Goal: Transaction & Acquisition: Purchase product/service

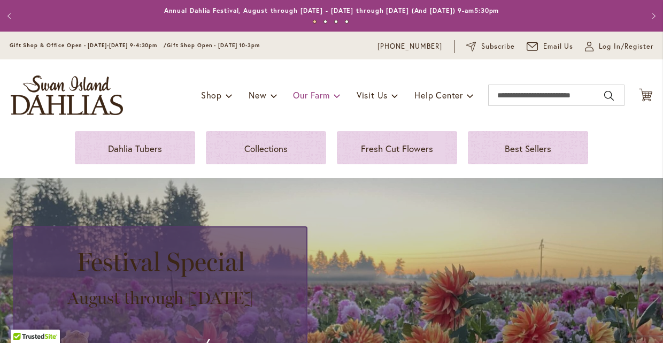
drag, startPoint x: 361, startPoint y: 114, endPoint x: 359, endPoint y: 109, distance: 6.3
click at [359, 109] on div "Toggle Nav Shop Dahlia Tubers Collections Fresh Cut Dahlias Gardening Supplies …" at bounding box center [331, 95] width 663 height 72
drag, startPoint x: 588, startPoint y: 109, endPoint x: -11, endPoint y: -14, distance: 611.4
click at [173, 59] on div "Toggle Nav Shop Dahlia Tubers Collections Fresh Cut Dahlias Gardening Supplies …" at bounding box center [331, 95] width 663 height 72
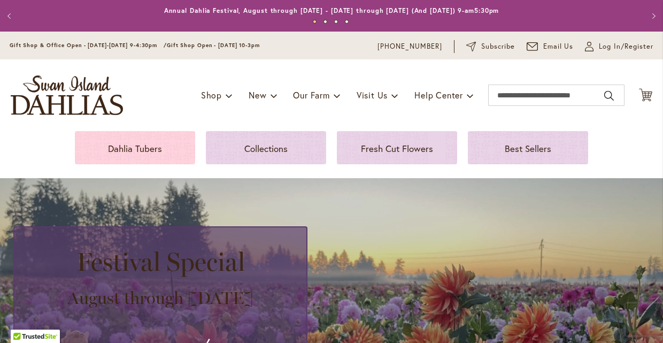
click at [127, 142] on p "Dahlia Tubers" at bounding box center [135, 148] width 95 height 13
click at [144, 155] on div "Dahlia Tubers" at bounding box center [135, 148] width 95 height 13
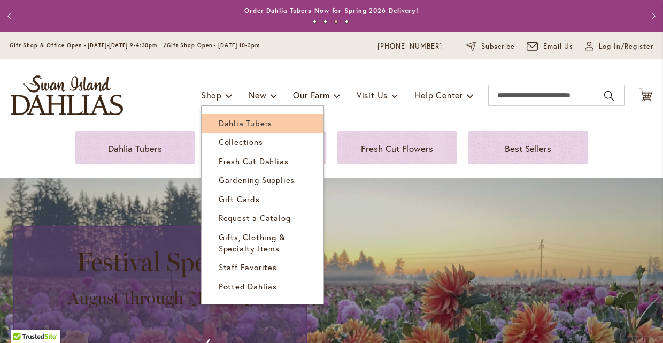
click at [272, 128] on span "Dahlia Tubers" at bounding box center [245, 123] width 53 height 11
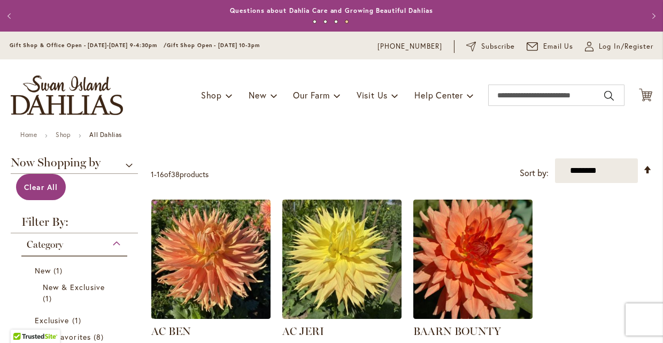
select select "**"
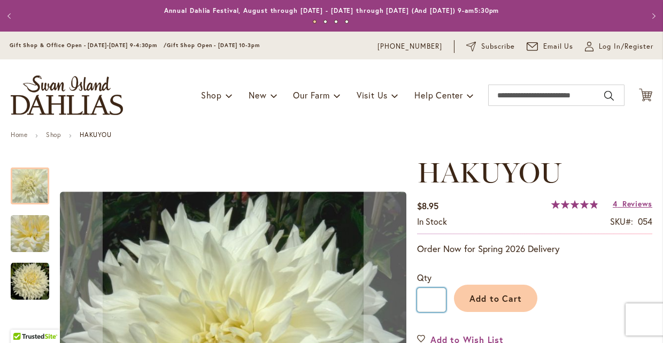
click at [433, 288] on input "*" at bounding box center [431, 300] width 29 height 24
type input "*"
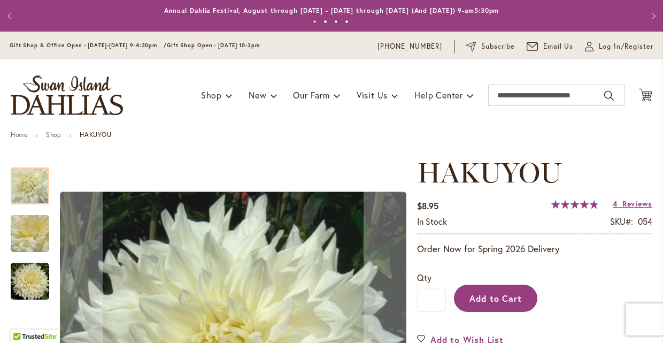
click at [491, 284] on button "Add to Cart" at bounding box center [495, 297] width 83 height 27
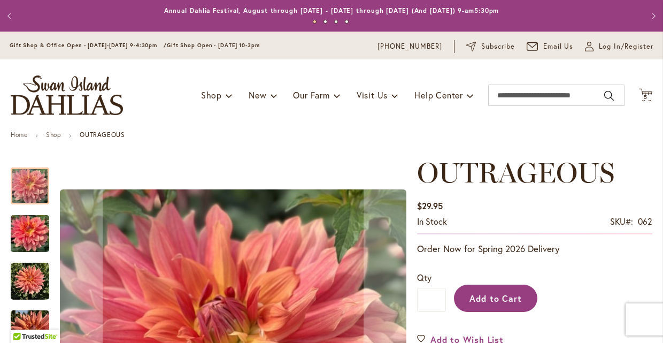
click at [496, 284] on button "Add to Cart" at bounding box center [495, 297] width 83 height 27
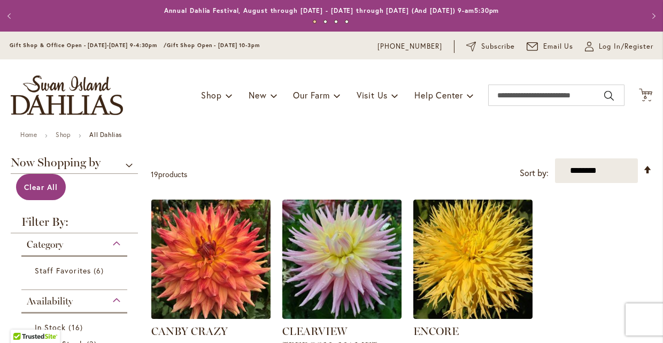
click at [204, 196] on img at bounding box center [210, 258] width 125 height 125
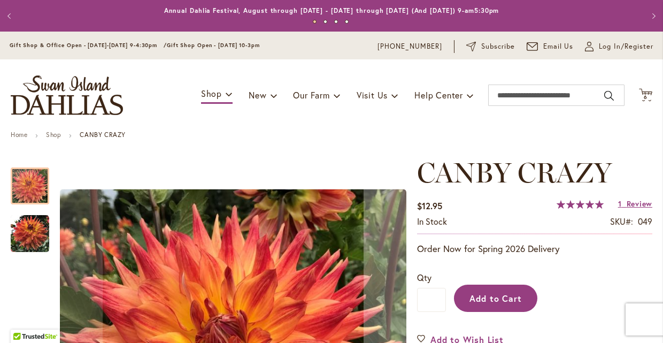
click at [484, 284] on button "Add to Cart" at bounding box center [495, 297] width 83 height 27
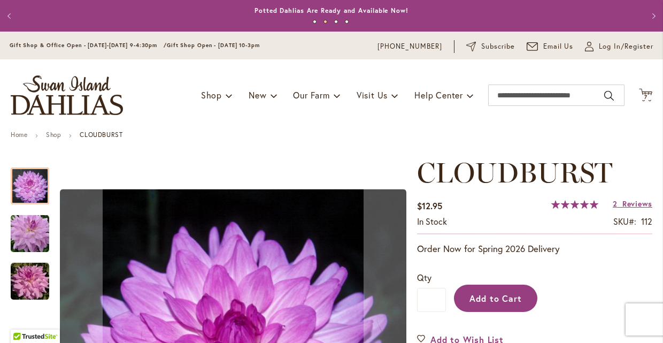
click at [501, 292] on span "Add to Cart" at bounding box center [495, 297] width 53 height 11
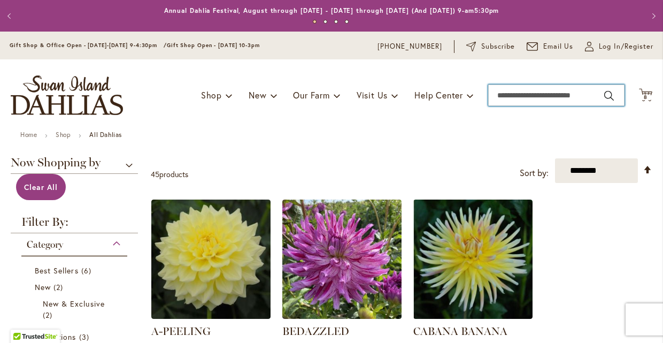
click at [520, 106] on input "Search" at bounding box center [556, 94] width 136 height 21
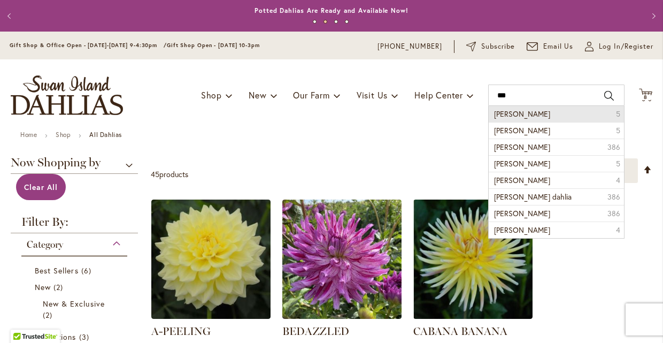
drag, startPoint x: 522, startPoint y: 120, endPoint x: 526, endPoint y: 130, distance: 10.5
click at [526, 122] on li "nicholas 5" at bounding box center [556, 114] width 135 height 16
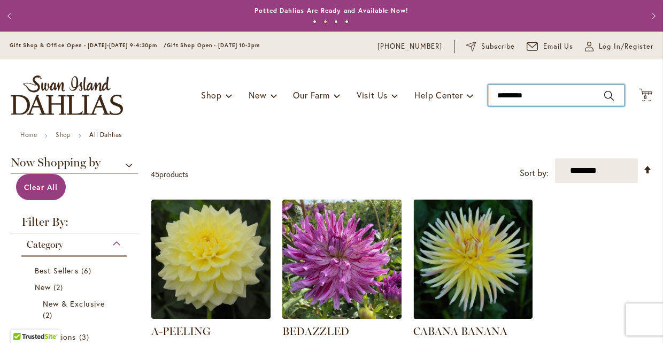
type input "********"
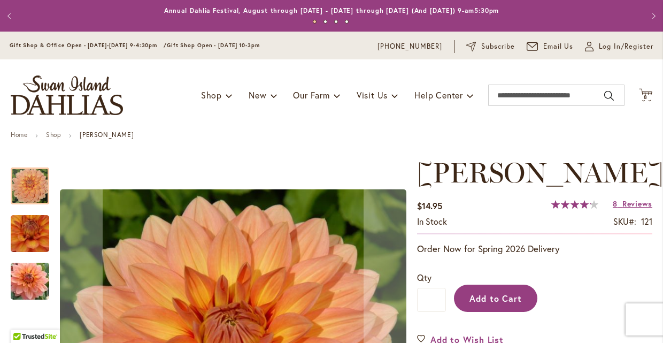
click at [506, 292] on span "Add to Cart" at bounding box center [495, 297] width 53 height 11
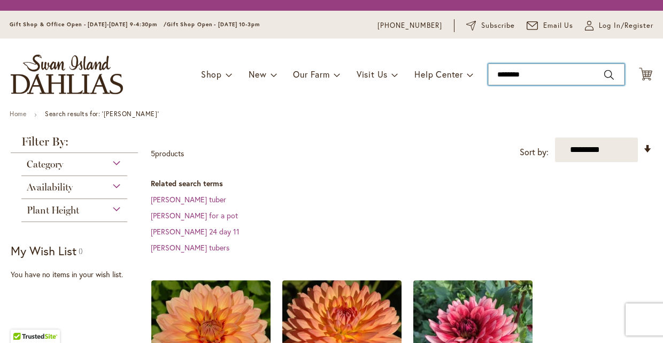
click at [529, 80] on input "********" at bounding box center [556, 74] width 136 height 21
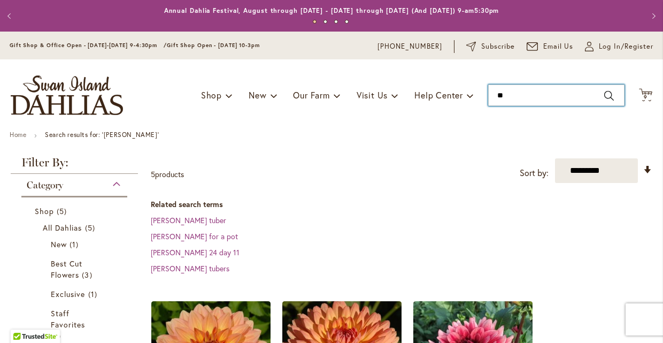
type input "*"
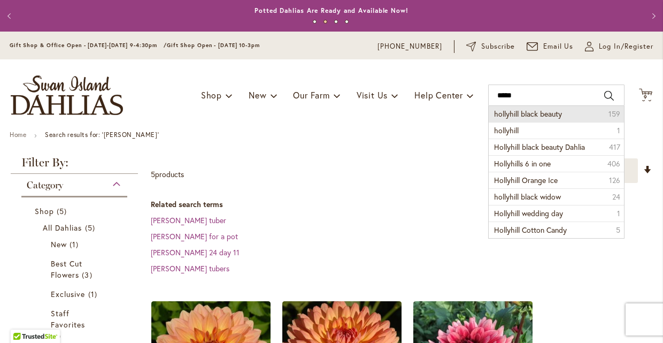
drag, startPoint x: 529, startPoint y: 80, endPoint x: 542, endPoint y: 128, distance: 49.7
click at [542, 119] on span "hollyhill black beauty" at bounding box center [528, 114] width 68 height 10
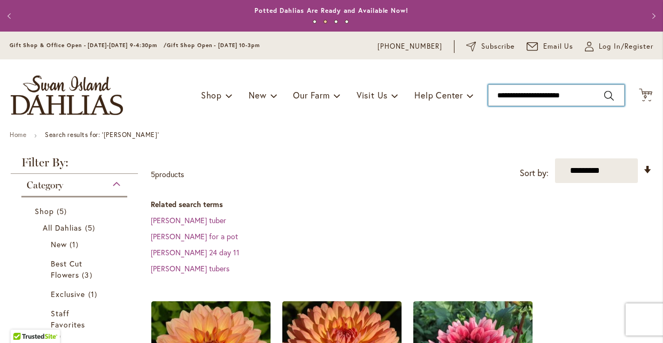
type input "**********"
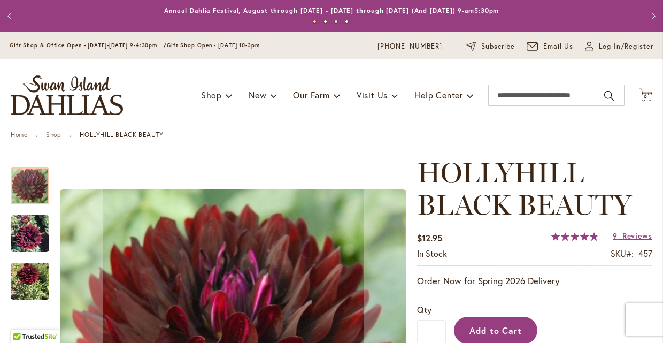
click at [501, 317] on button "Add to Cart" at bounding box center [495, 330] width 83 height 27
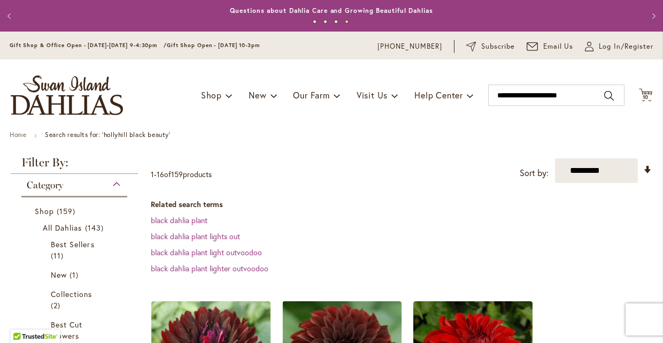
click at [127, 191] on div "Category" at bounding box center [74, 182] width 106 height 17
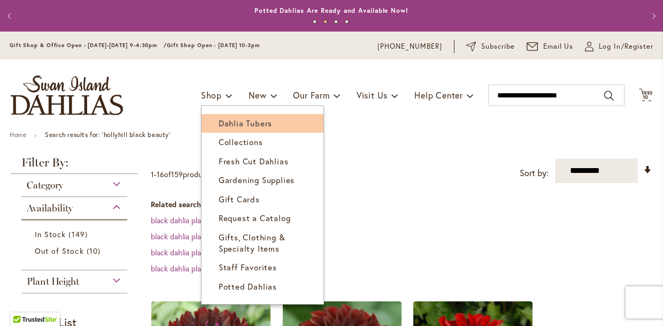
click at [272, 128] on span "Dahlia Tubers" at bounding box center [245, 123] width 53 height 11
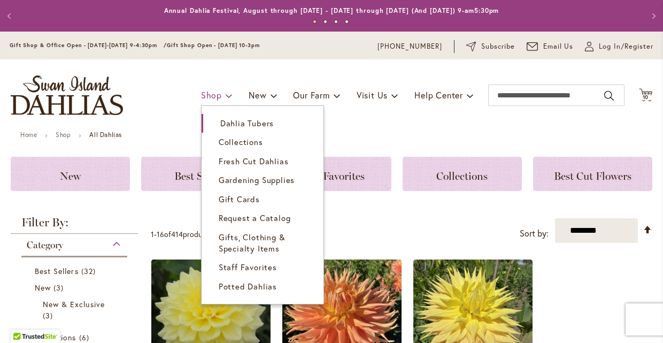
click at [233, 104] on span at bounding box center [229, 95] width 7 height 17
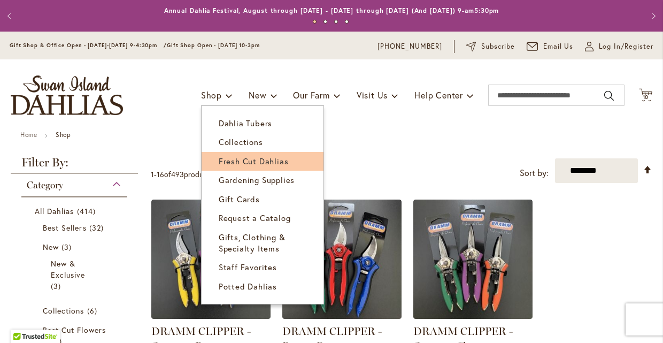
click at [303, 171] on link "Fresh Cut Dahlias" at bounding box center [263, 161] width 122 height 19
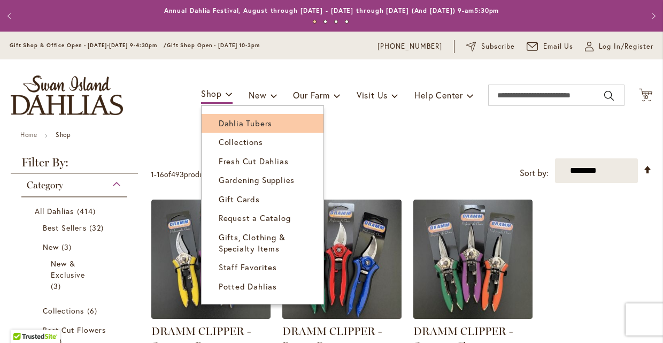
click at [272, 128] on span "Dahlia Tubers" at bounding box center [245, 123] width 53 height 11
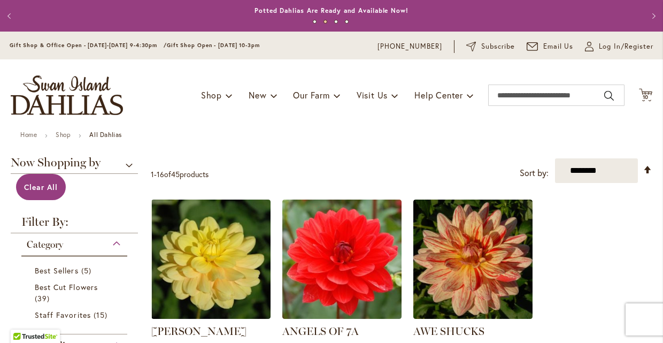
select select "**"
click at [187, 111] on div "Toggle Nav Shop Dahlia Tubers Collections Fresh Cut Dahlias Gardening Supplies …" at bounding box center [331, 95] width 663 height 72
